Goal: Information Seeking & Learning: Compare options

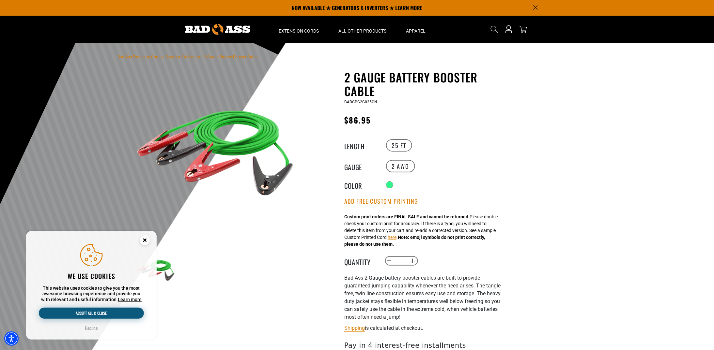
click at [92, 314] on button "Accept all & close" at bounding box center [91, 313] width 105 height 11
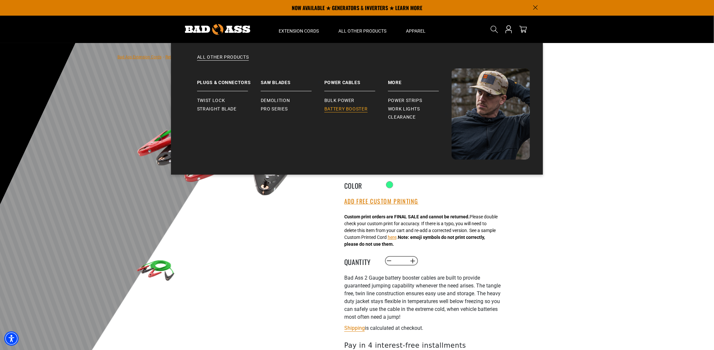
click at [352, 108] on span "Battery Booster" at bounding box center [345, 109] width 43 height 6
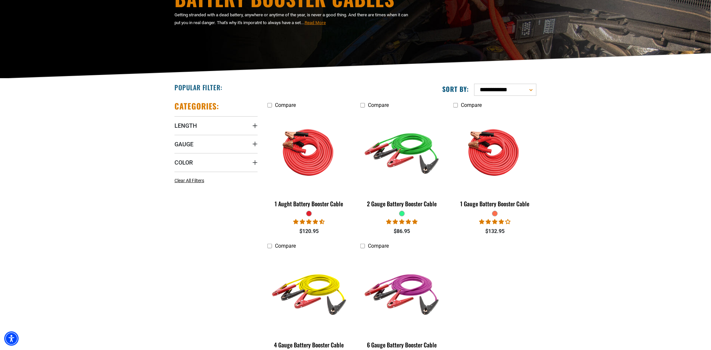
scroll to position [87, 0]
